Goal: Download file/media

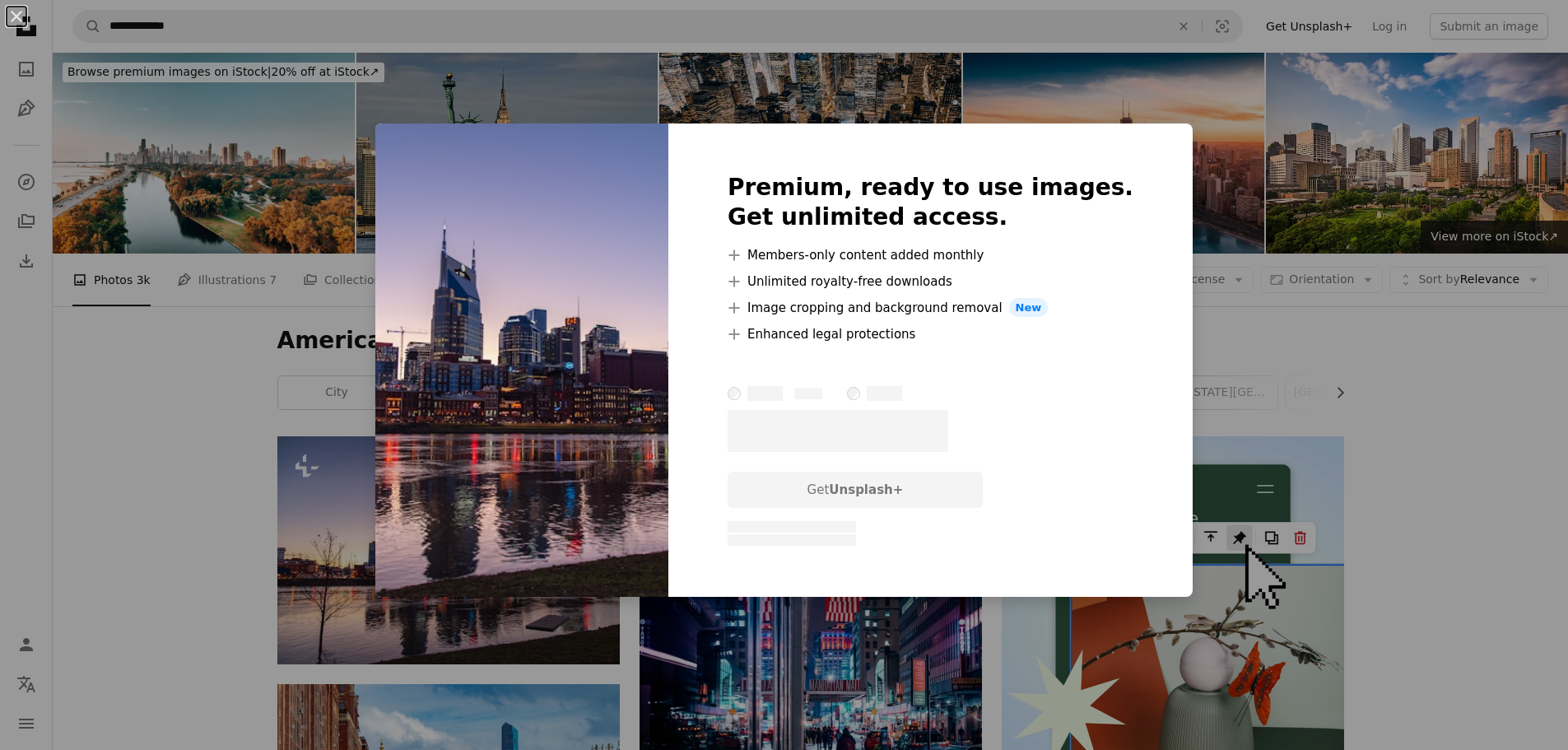
scroll to position [247, 0]
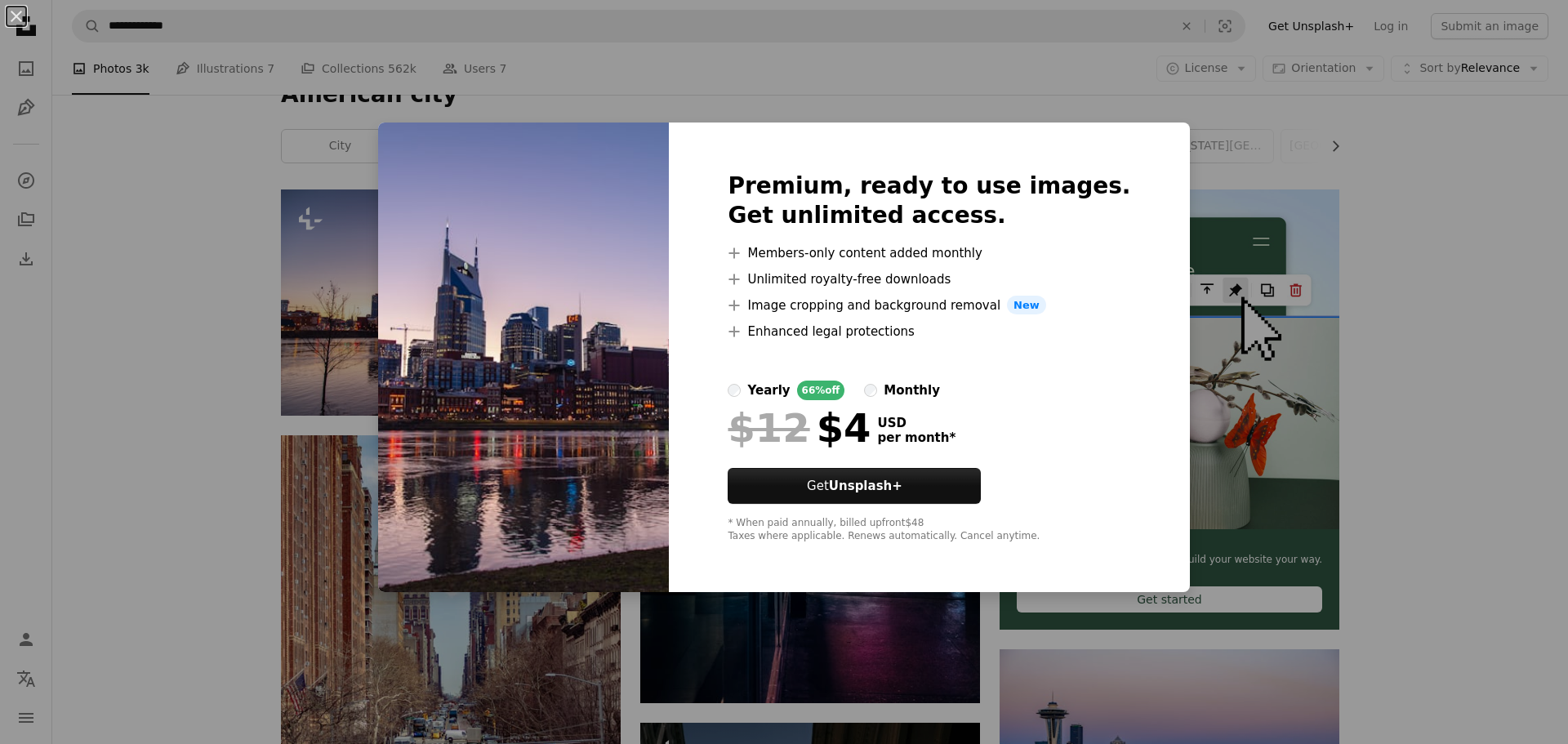
click at [893, 387] on label "monthly" at bounding box center [902, 390] width 76 height 20
click at [261, 302] on div "An X shape Premium, ready to use images. Get unlimited access. A plus sign Memb…" at bounding box center [784, 372] width 1568 height 744
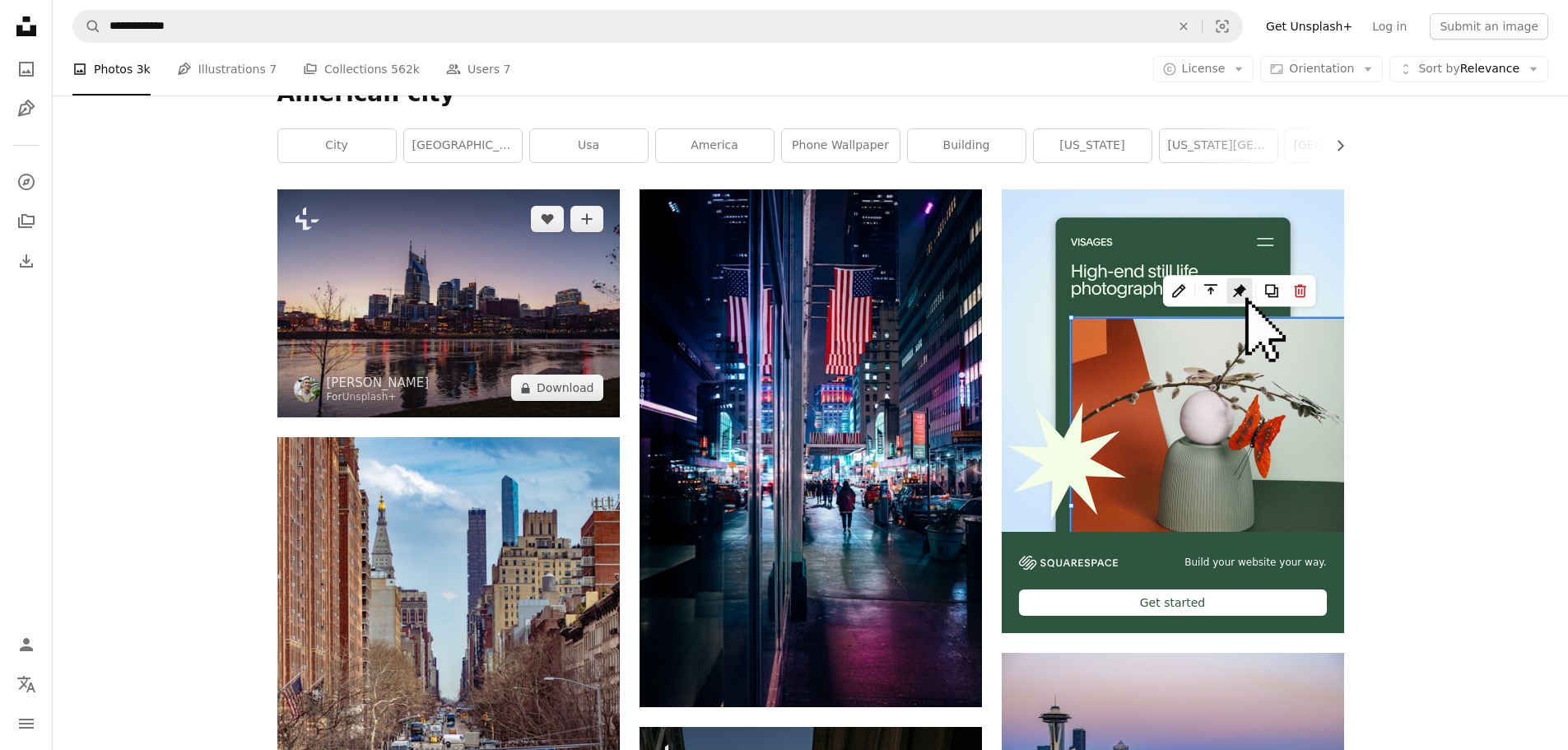
click at [347, 292] on img at bounding box center [448, 303] width 342 height 228
